Goal: Navigation & Orientation: Go to known website

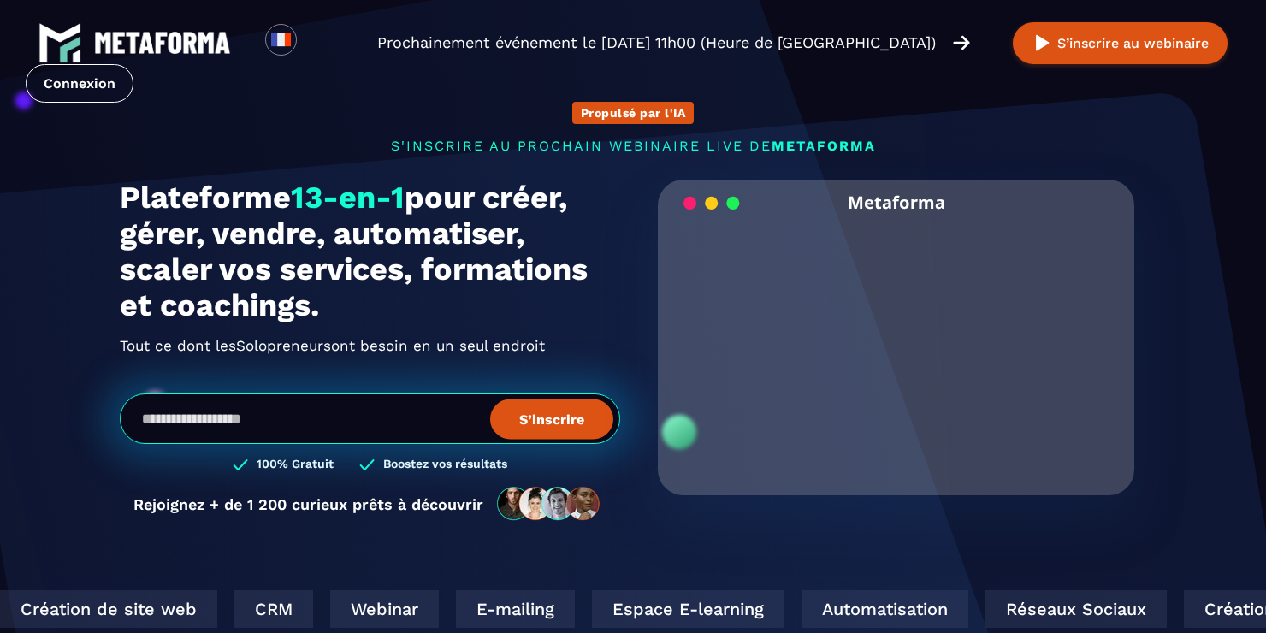
drag, startPoint x: 163, startPoint y: 389, endPoint x: 152, endPoint y: 389, distance: 11.1
click at [152, 389] on div "Plateforme 13-en-1 pour créer, gérer, vendre, automatiser, scaler vos services,…" at bounding box center [370, 359] width 500 height 359
click at [222, 420] on input "email" at bounding box center [370, 419] width 500 height 50
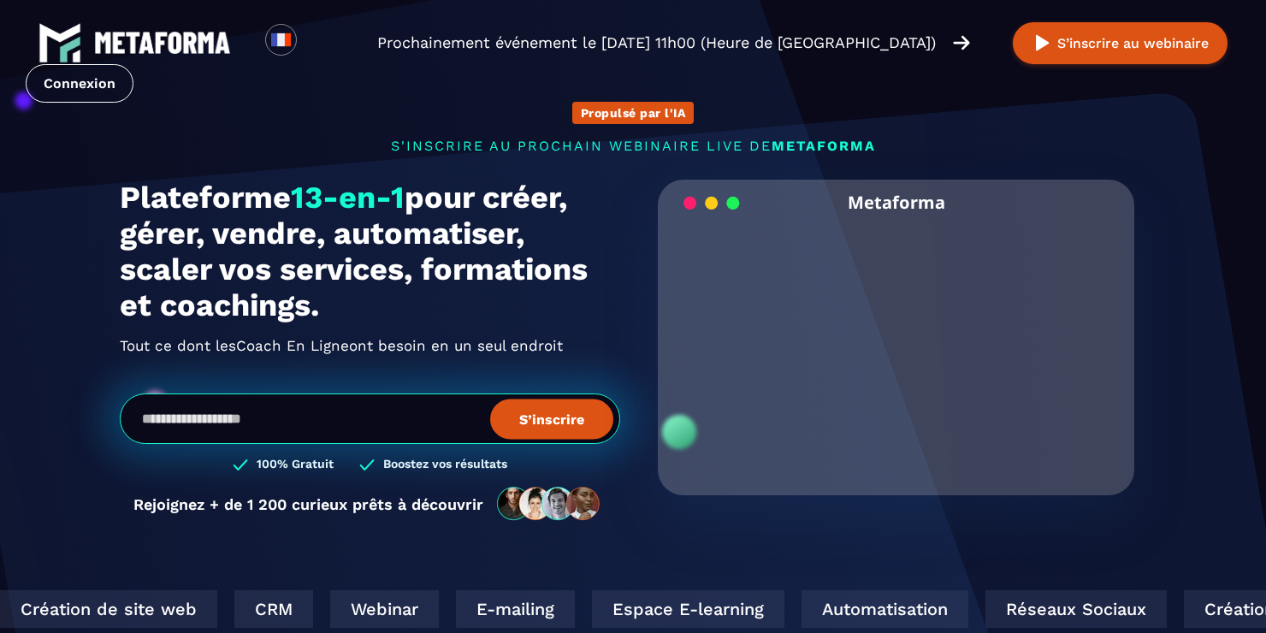
click at [960, 37] on img at bounding box center [961, 42] width 17 height 19
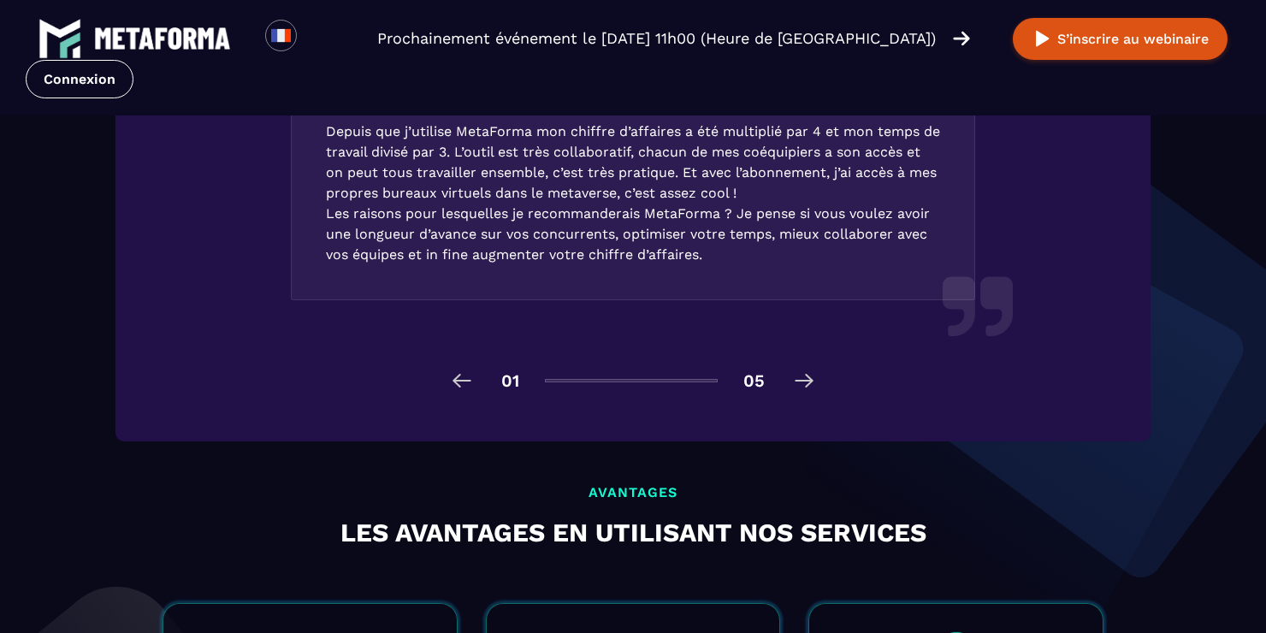
scroll to position [2652, 0]
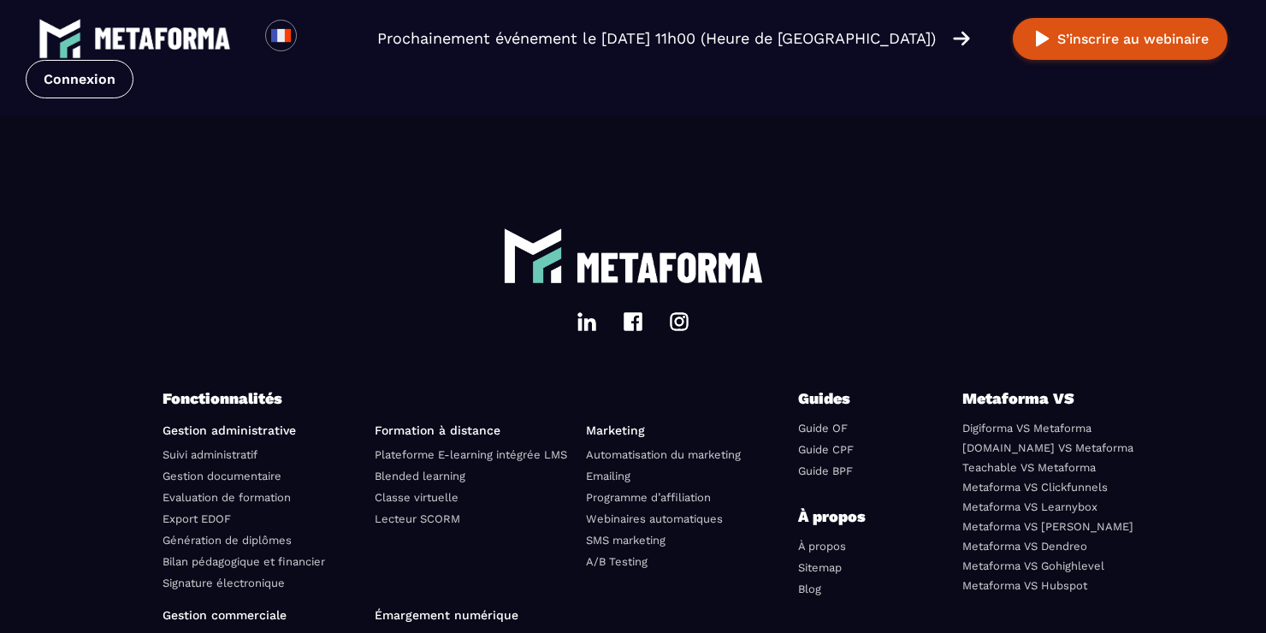
scroll to position [6060, 0]
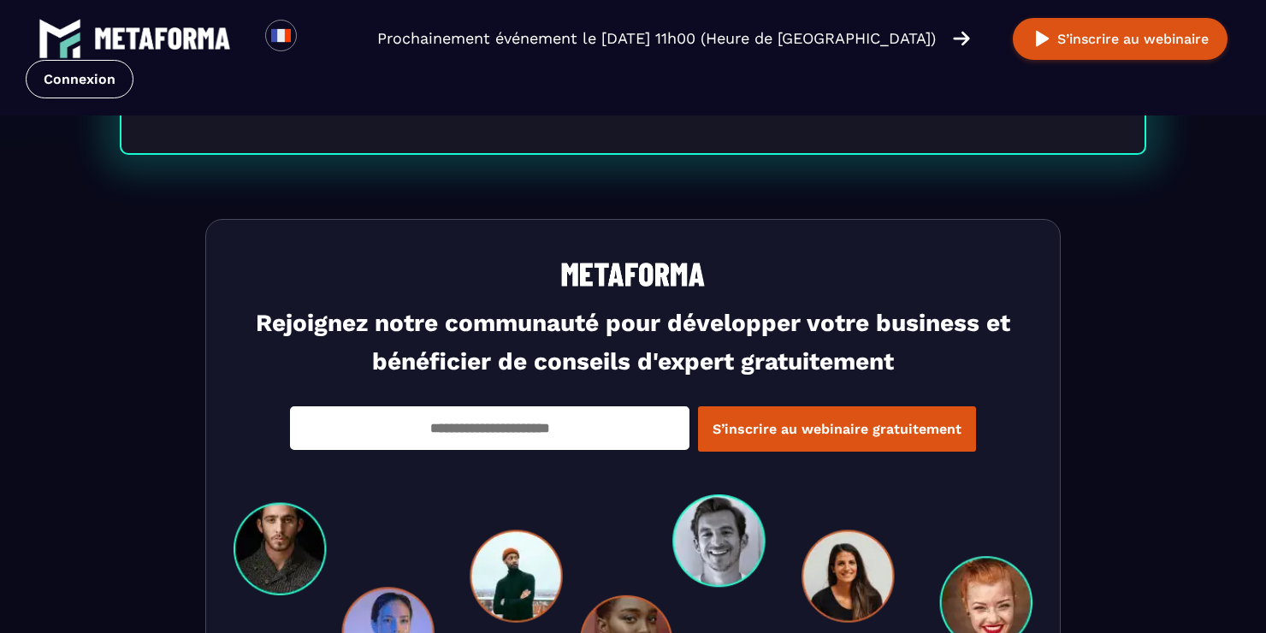
click at [151, 41] on img at bounding box center [162, 38] width 137 height 22
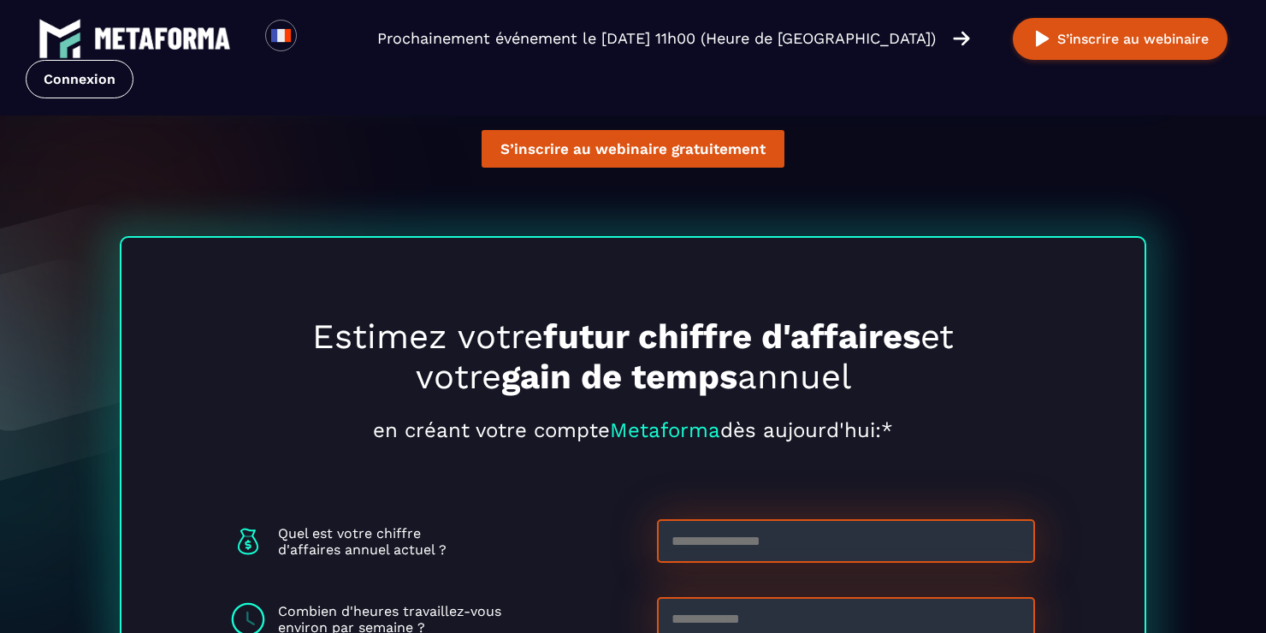
scroll to position [4377, 0]
click at [84, 82] on link "Connexion" at bounding box center [80, 79] width 108 height 38
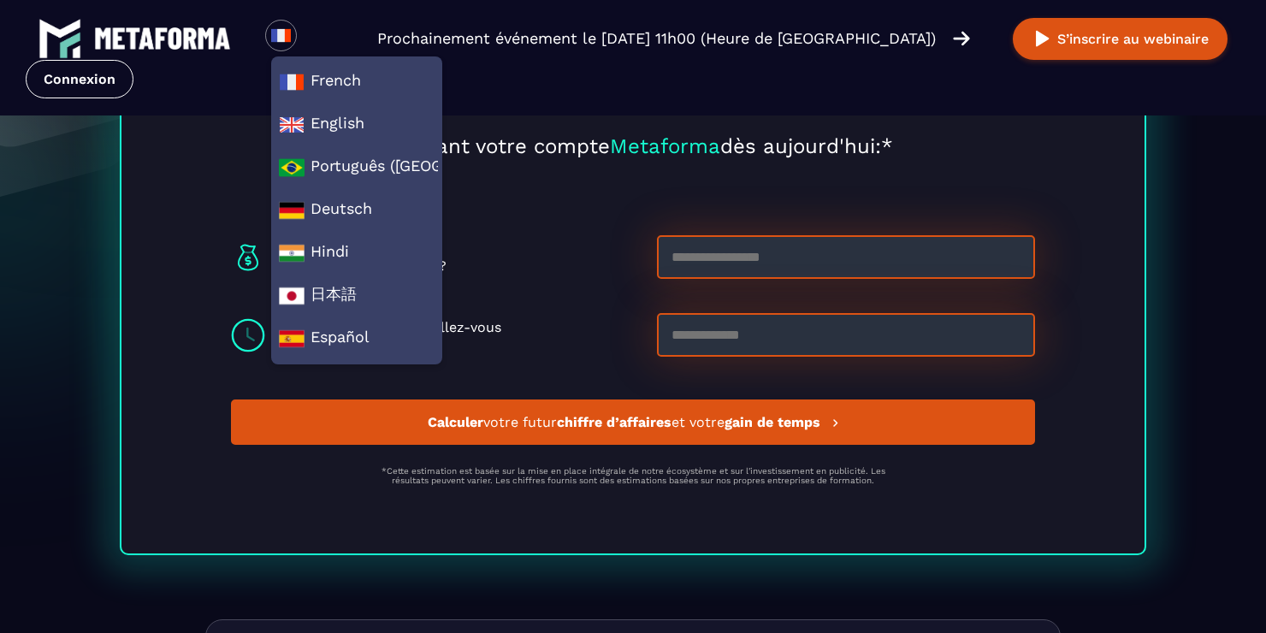
scroll to position [4606, 0]
